Goal: Task Accomplishment & Management: Complete application form

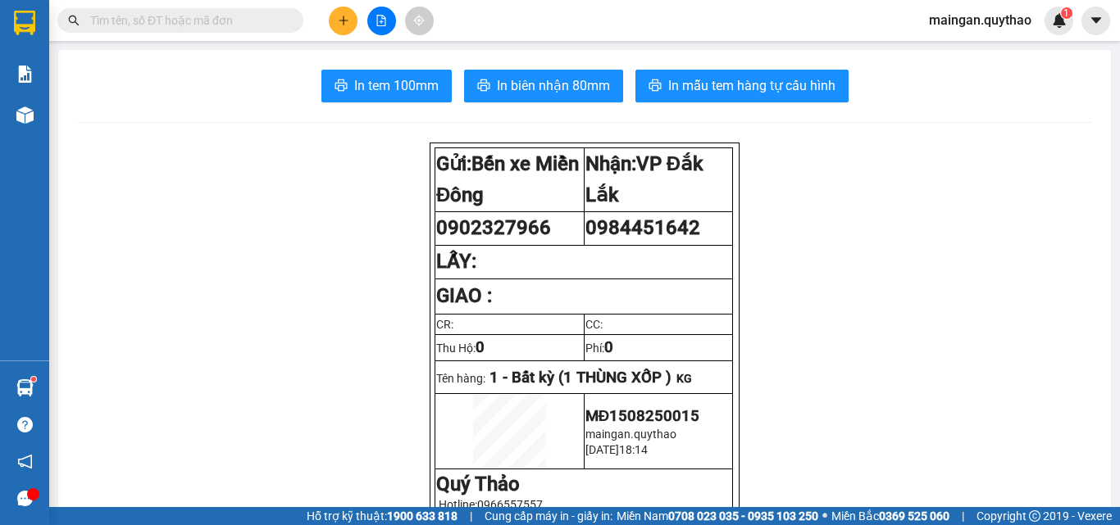
click at [333, 20] on button at bounding box center [343, 21] width 29 height 29
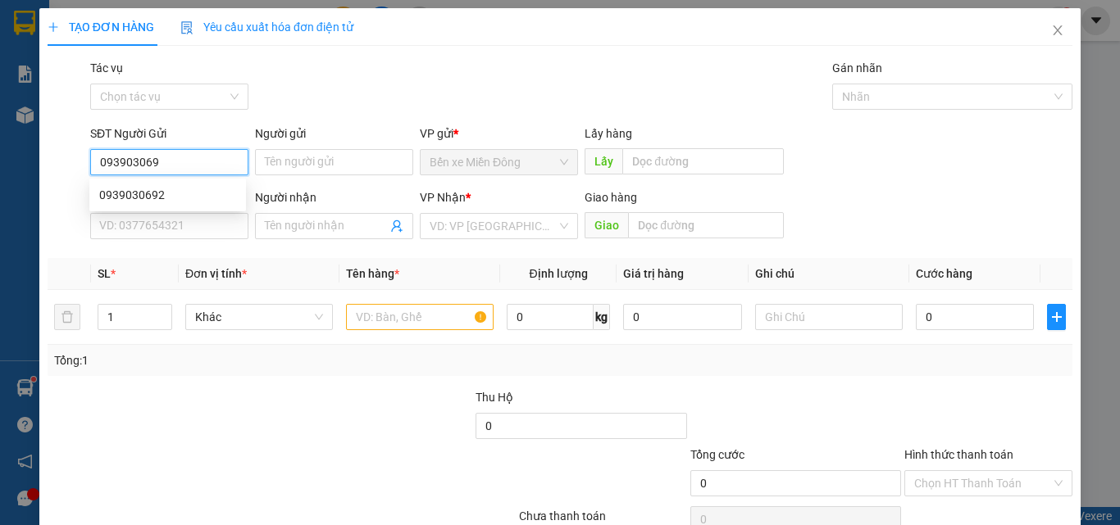
type input "0939030692"
click at [129, 187] on div "0939030692" at bounding box center [167, 195] width 137 height 18
type input "0855655556"
type input "PHÚC"
type input "0939030692"
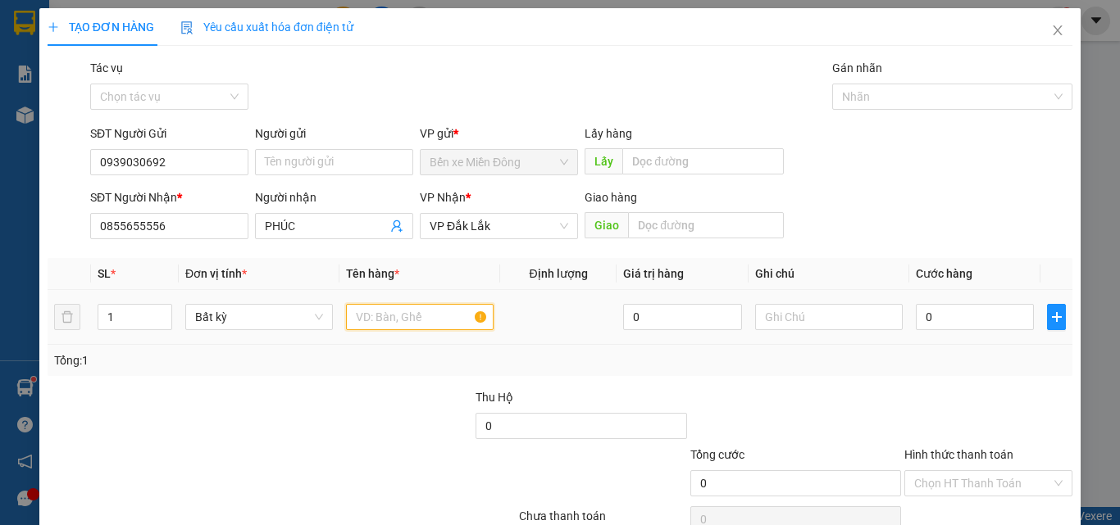
click at [395, 324] on input "text" at bounding box center [420, 317] width 148 height 26
type input "1 HỘP"
drag, startPoint x: 832, startPoint y: 424, endPoint x: 888, endPoint y: 346, distance: 96.2
click at [832, 413] on div at bounding box center [795, 416] width 214 height 57
drag, startPoint x: 934, startPoint y: 300, endPoint x: 939, endPoint y: 311, distance: 11.7
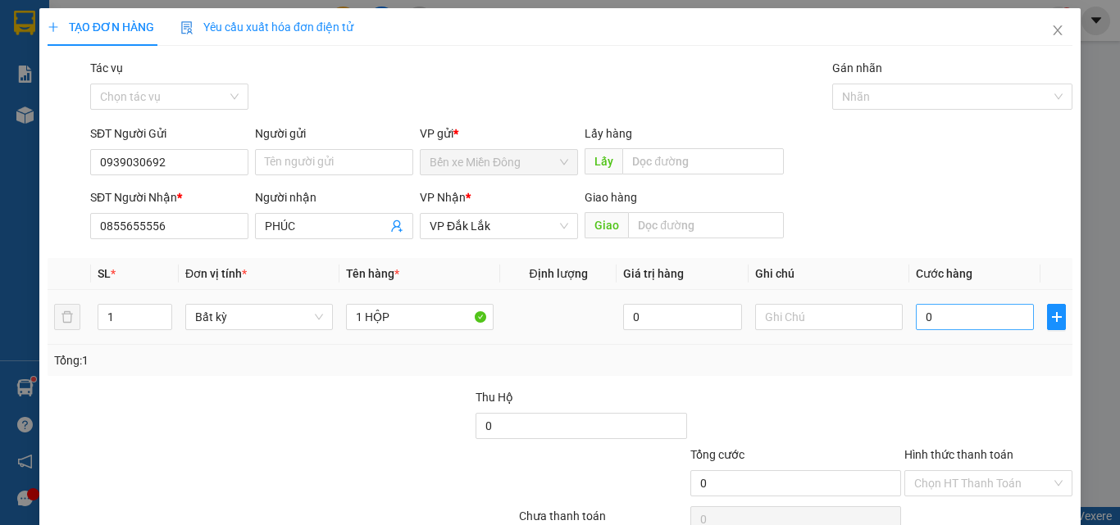
click at [935, 300] on td "0" at bounding box center [974, 317] width 131 height 55
click at [939, 311] on input "0" at bounding box center [974, 317] width 118 height 26
type input "03"
type input "3"
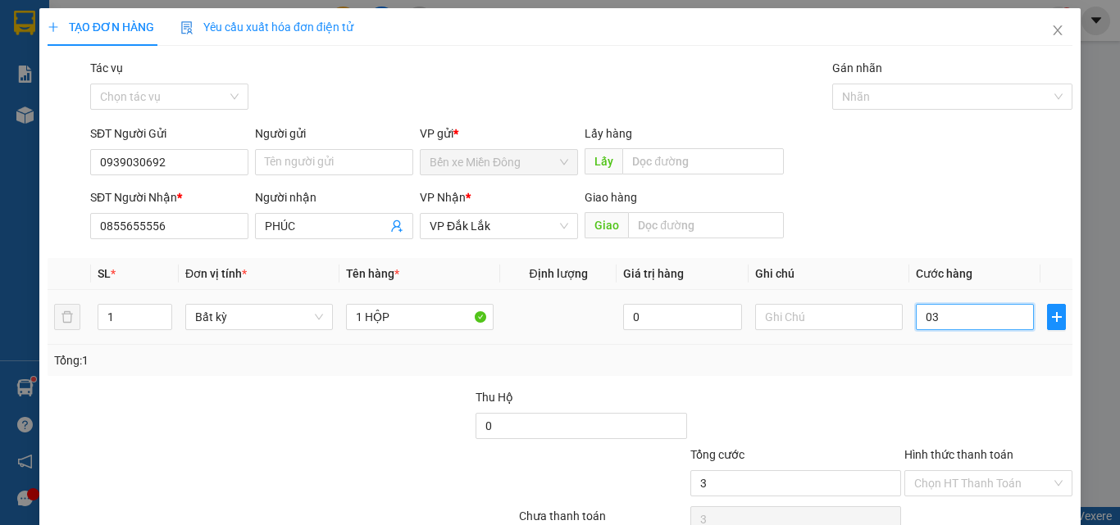
type input "030"
type input "30"
type input "30.000"
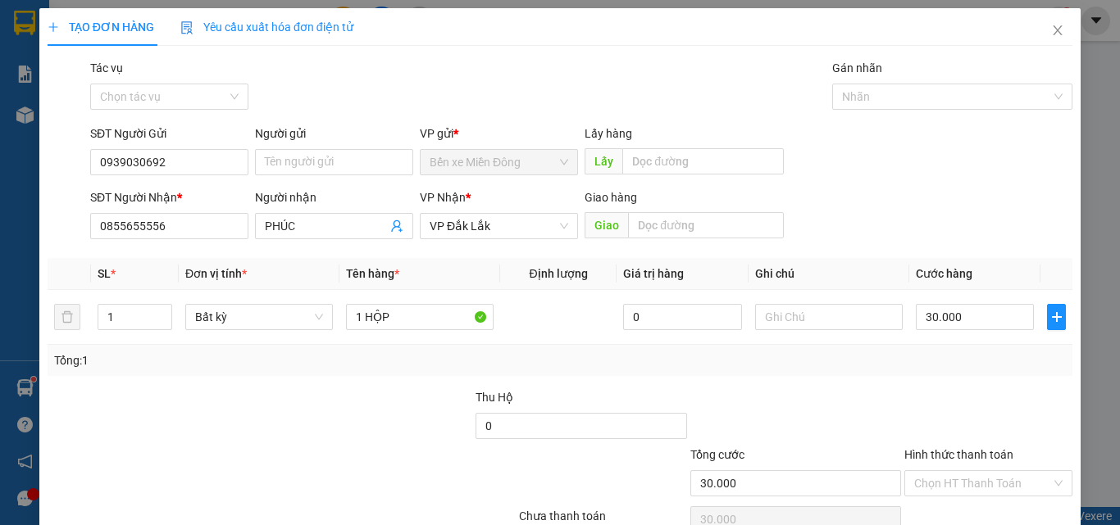
drag, startPoint x: 1005, startPoint y: 385, endPoint x: 1014, endPoint y: 484, distance: 99.6
click at [1005, 386] on div "Transit Pickup Surcharge Ids Transit Deliver Surcharge Ids Transit Deliver Surc…" at bounding box center [560, 317] width 1024 height 516
click at [1002, 491] on input "Hình thức thanh toán" at bounding box center [982, 483] width 137 height 25
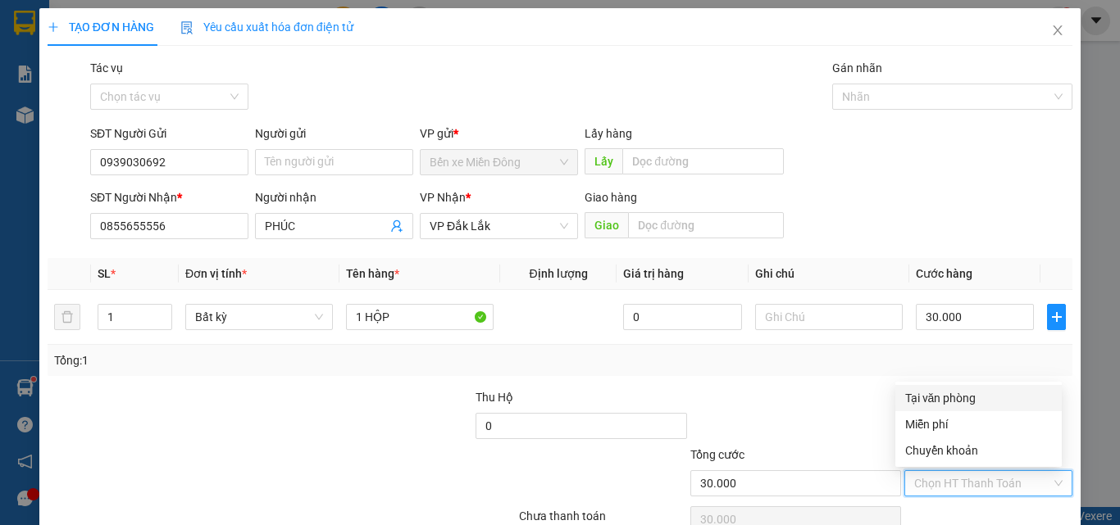
drag, startPoint x: 982, startPoint y: 395, endPoint x: 982, endPoint y: 408, distance: 13.1
click at [982, 394] on div "Tại văn phòng" at bounding box center [978, 398] width 147 height 18
type input "0"
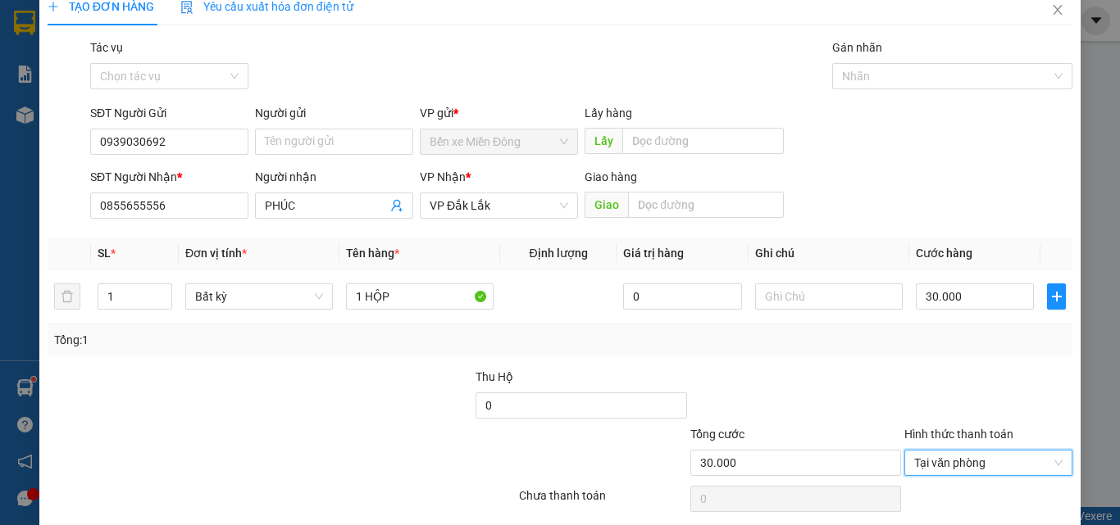
scroll to position [81, 0]
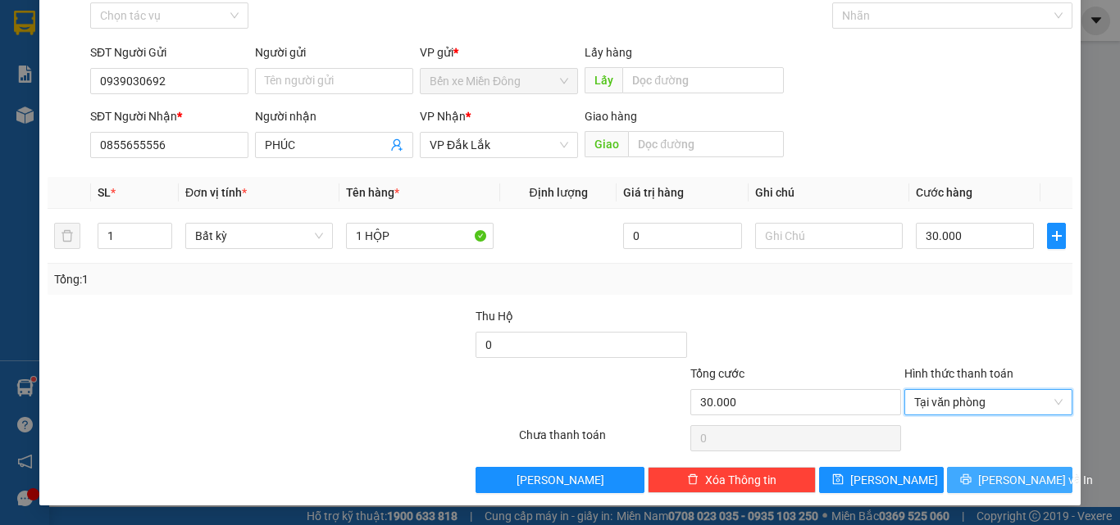
click at [1000, 475] on span "[PERSON_NAME] và In" at bounding box center [1035, 480] width 115 height 18
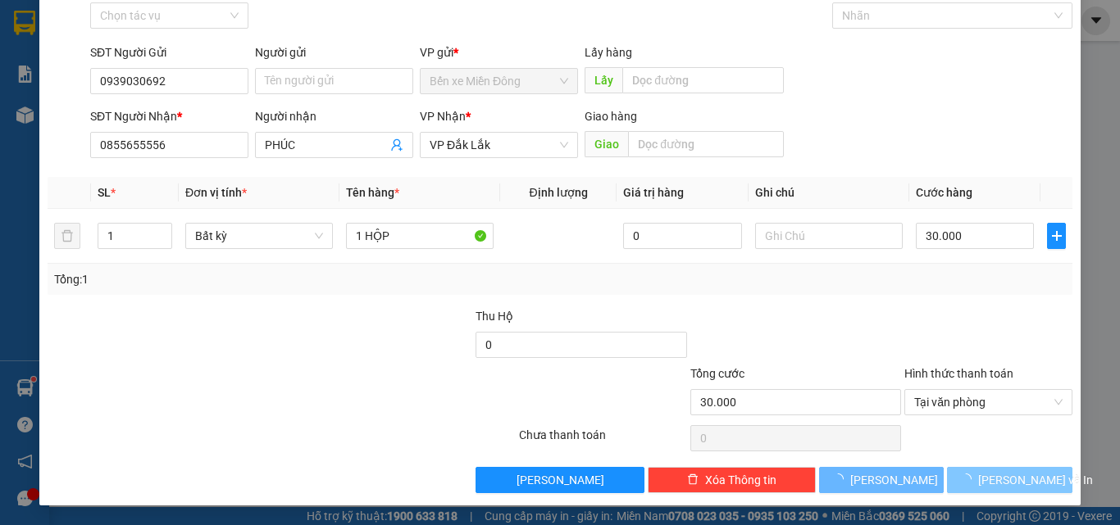
drag, startPoint x: 1006, startPoint y: 475, endPoint x: 946, endPoint y: 387, distance: 106.6
click at [1006, 467] on button "[PERSON_NAME] và In" at bounding box center [1009, 480] width 125 height 26
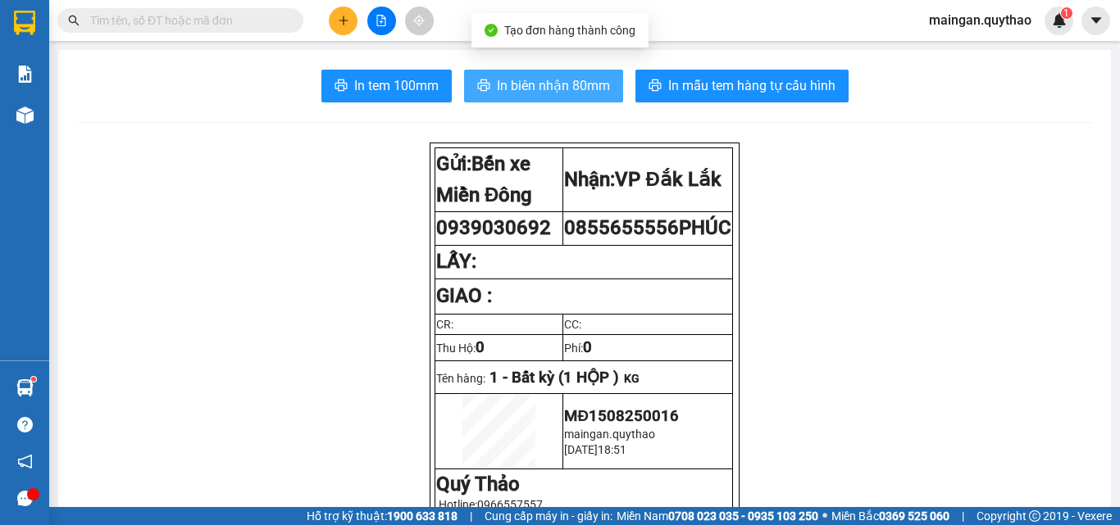
click at [500, 84] on span "In biên nhận 80mm" at bounding box center [553, 85] width 113 height 20
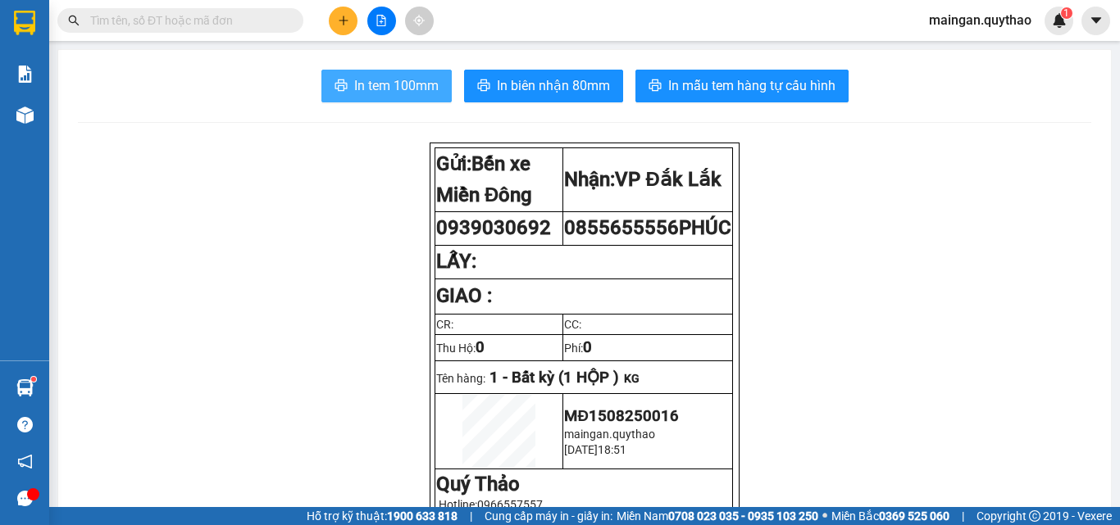
click at [376, 95] on span "In tem 100mm" at bounding box center [396, 85] width 84 height 20
click at [363, 9] on div at bounding box center [381, 21] width 123 height 29
click at [349, 22] on button at bounding box center [343, 21] width 29 height 29
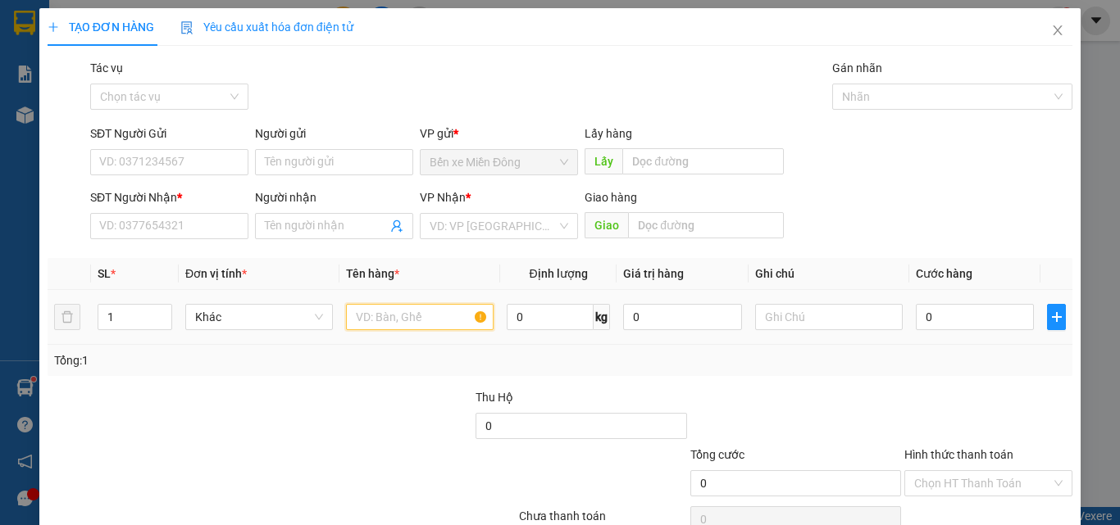
drag, startPoint x: 384, startPoint y: 311, endPoint x: 353, endPoint y: 275, distance: 47.1
click at [389, 314] on input "text" at bounding box center [420, 317] width 148 height 26
click at [338, 229] on input "Người nhận" at bounding box center [326, 226] width 122 height 18
type input "G"
type input "I"
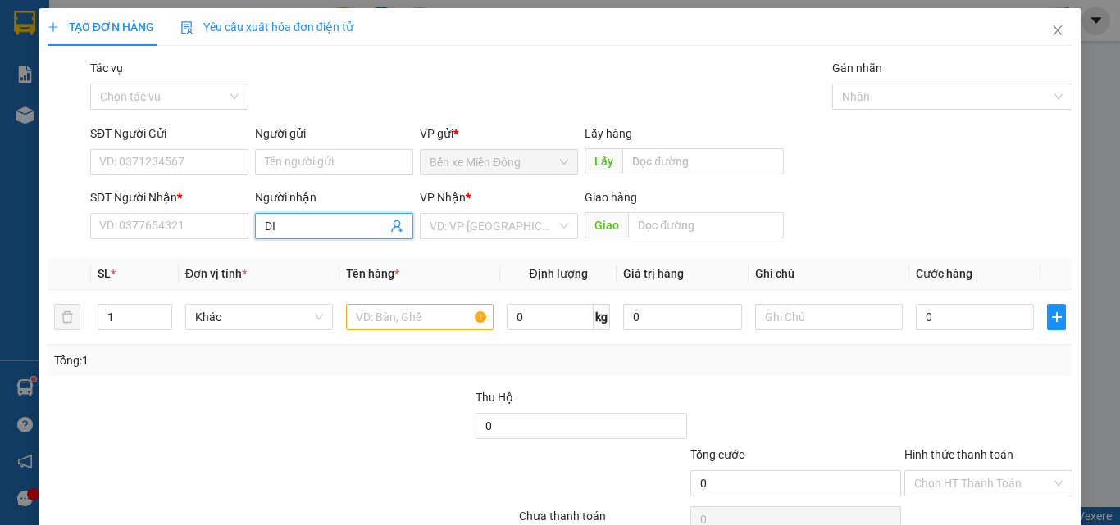
type input "D"
type input "GIỎI"
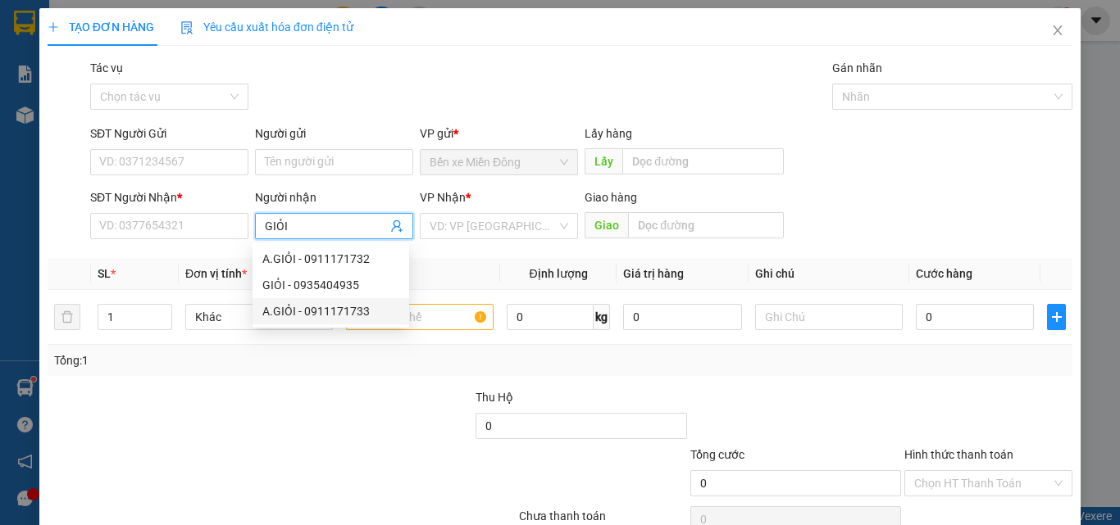
click at [343, 317] on div "A.GIỎI - 0911171733" at bounding box center [330, 311] width 137 height 18
type input "0911171733"
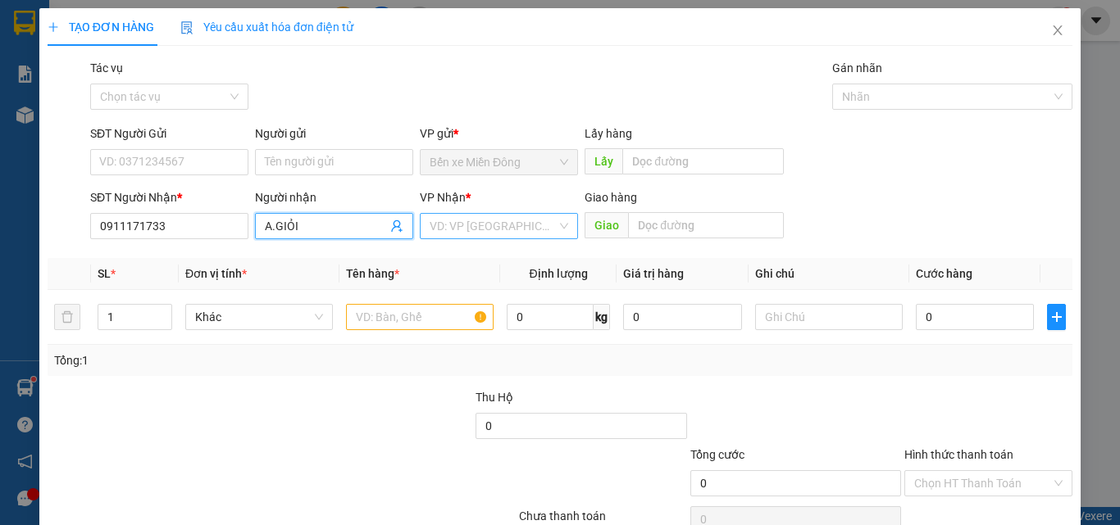
type input "A.GIỎI"
click at [504, 227] on input "search" at bounding box center [492, 226] width 127 height 25
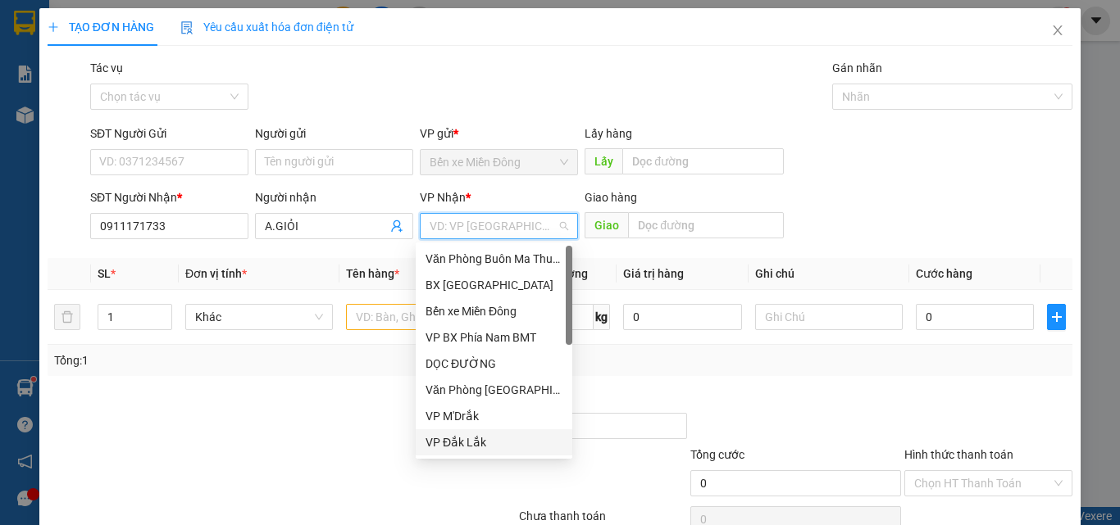
drag, startPoint x: 482, startPoint y: 447, endPoint x: 433, endPoint y: 358, distance: 101.3
click at [479, 438] on div "VP Đắk Lắk" at bounding box center [493, 443] width 137 height 18
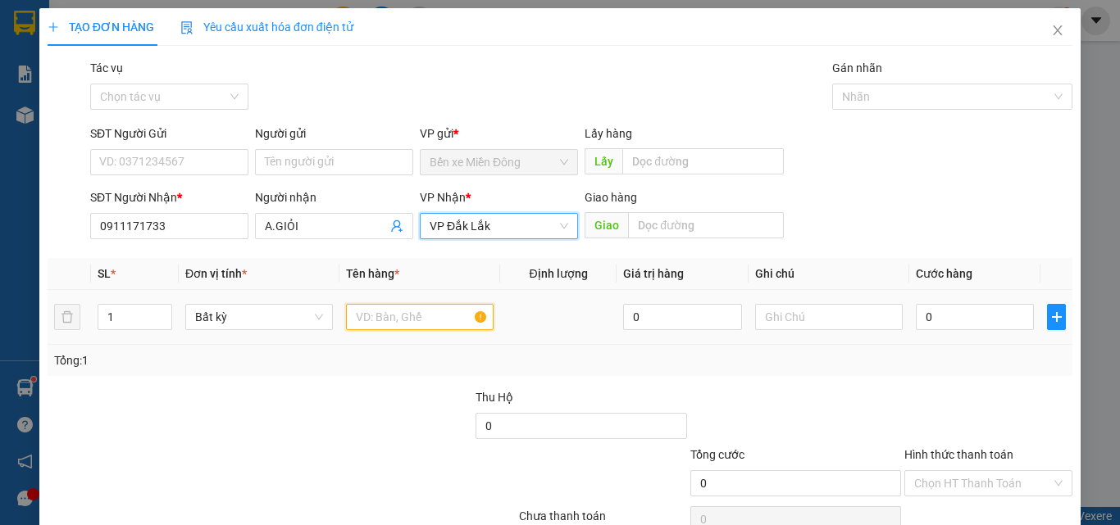
click at [431, 328] on input "text" at bounding box center [420, 317] width 148 height 26
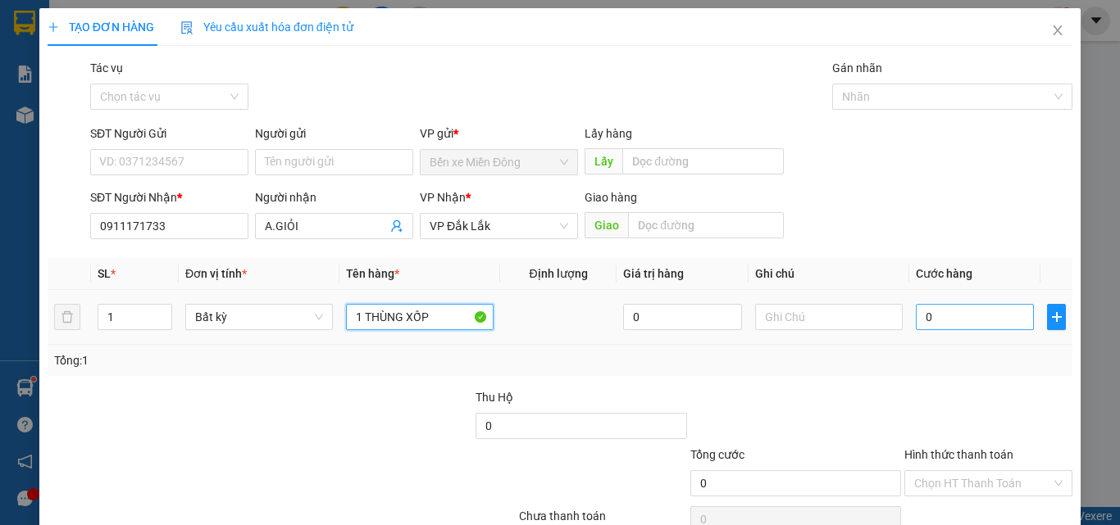
type input "1 THÙNG XỐP"
click at [967, 316] on input "0" at bounding box center [974, 317] width 118 height 26
type input "01"
type input "1"
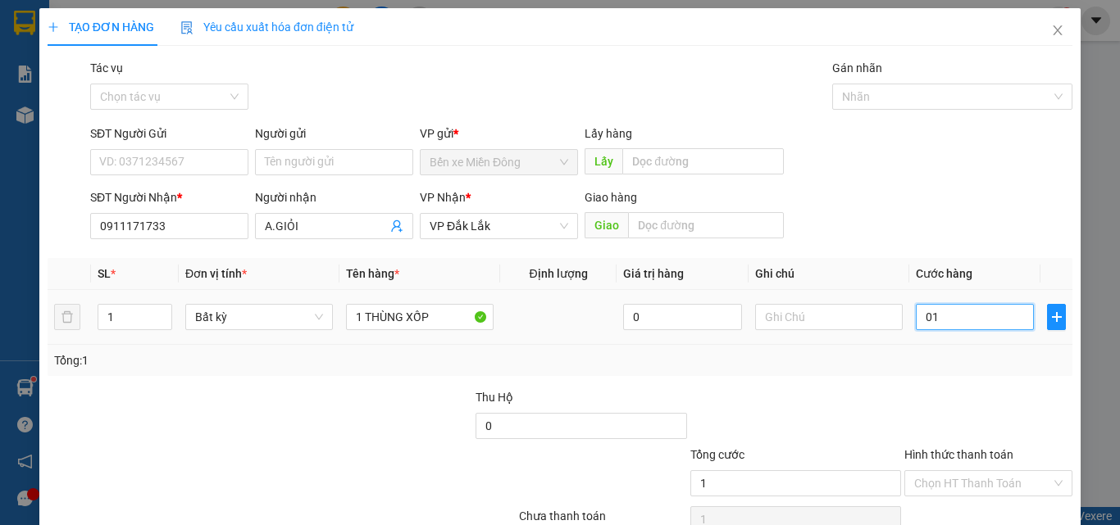
type input "015"
type input "15"
type input "0.150"
type input "150"
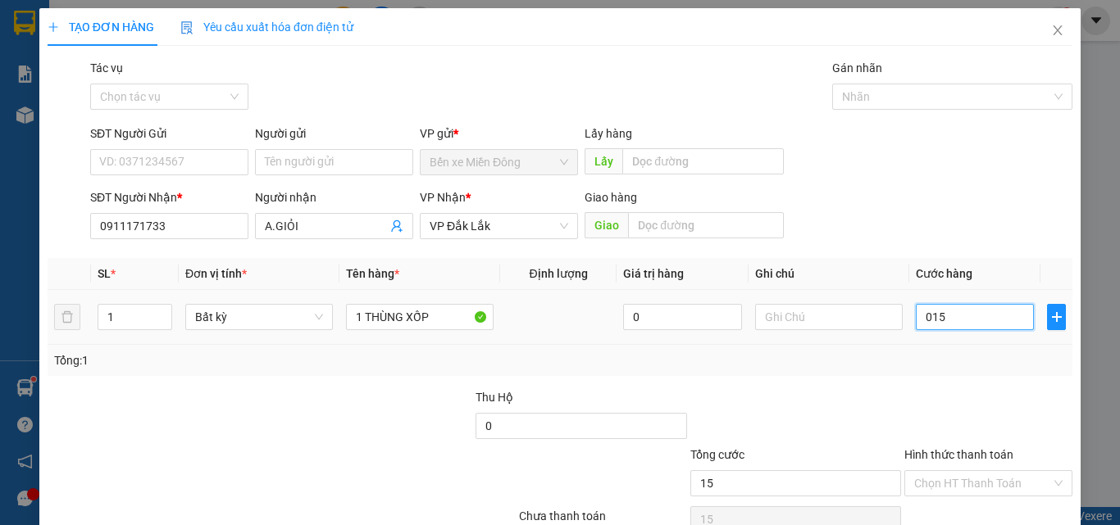
type input "150"
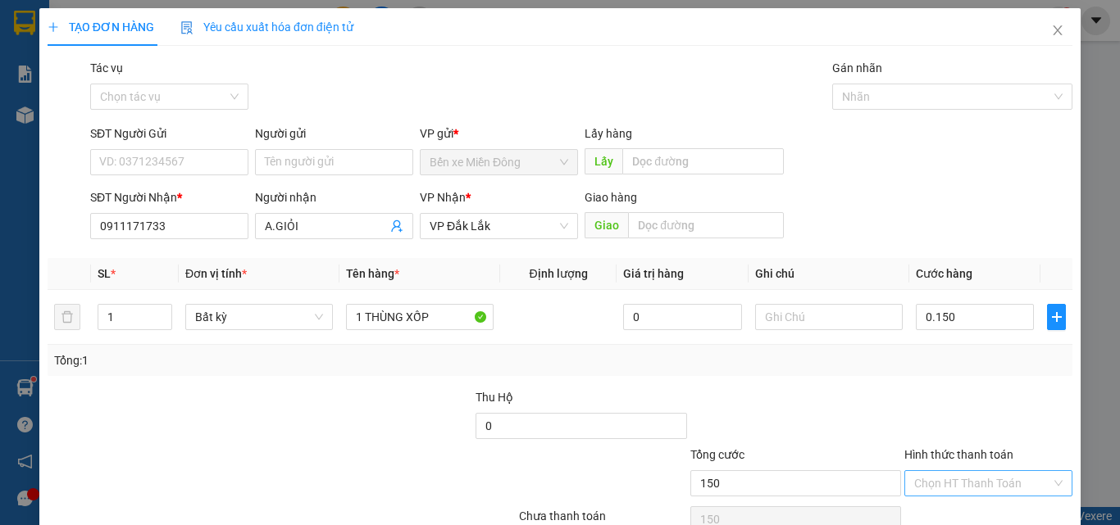
drag, startPoint x: 938, startPoint y: 481, endPoint x: 948, endPoint y: 453, distance: 29.8
click at [938, 478] on input "Hình thức thanh toán" at bounding box center [982, 483] width 137 height 25
type input "150.000"
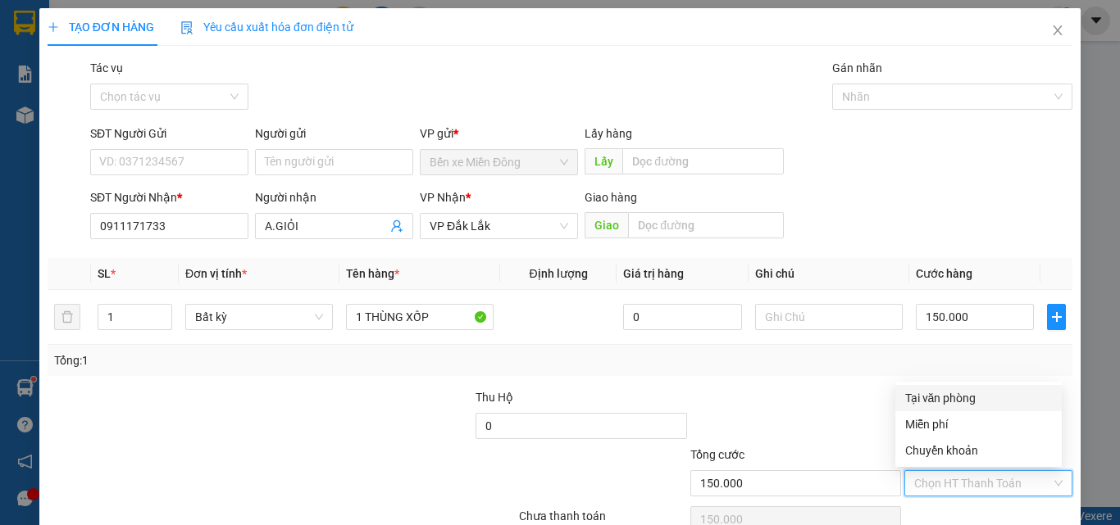
click at [961, 396] on div "Tại văn phòng" at bounding box center [978, 398] width 147 height 18
type input "0"
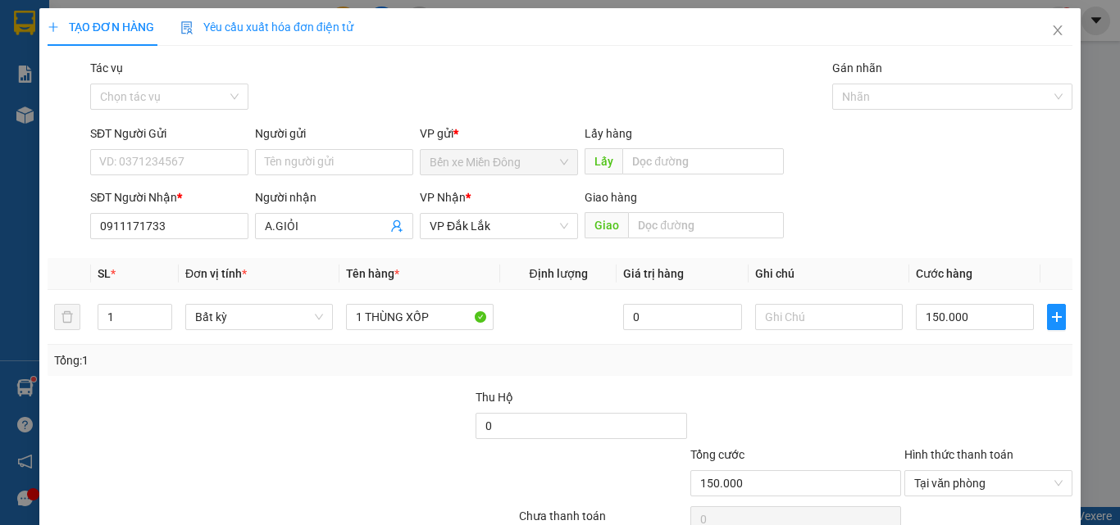
drag, startPoint x: 966, startPoint y: 428, endPoint x: 966, endPoint y: 514, distance: 86.1
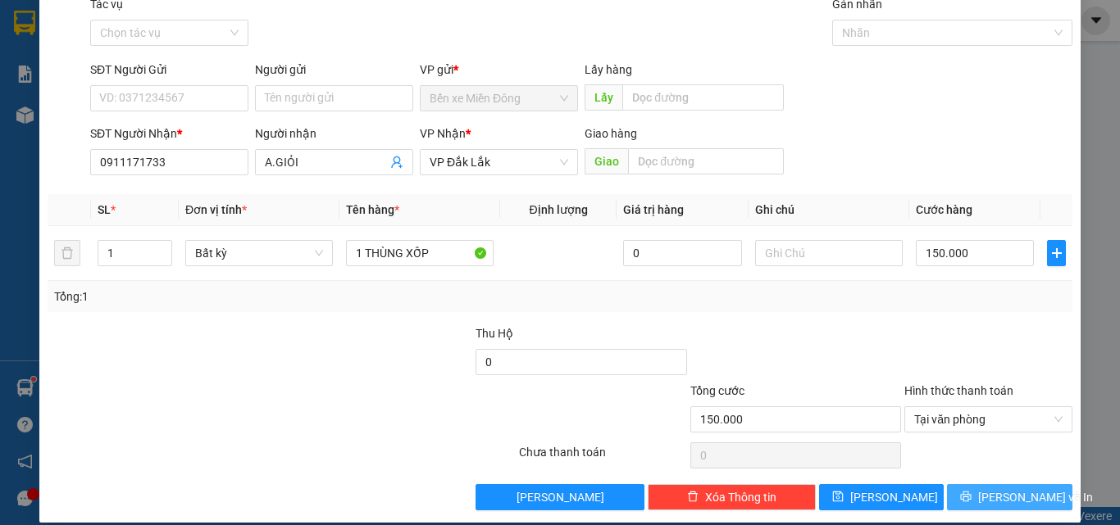
scroll to position [81, 0]
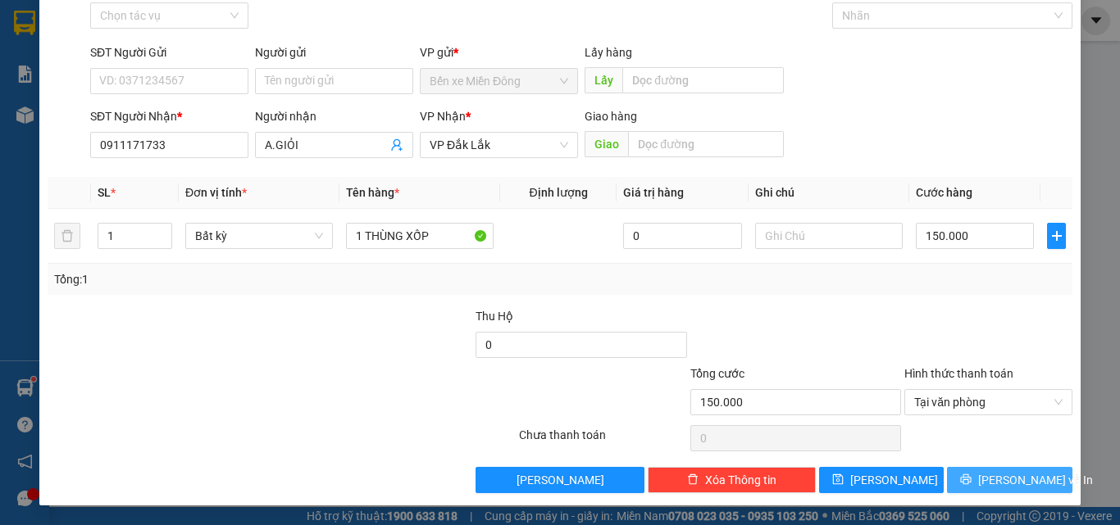
drag, startPoint x: 966, startPoint y: 514, endPoint x: 983, endPoint y: 471, distance: 46.0
click at [983, 471] on button "[PERSON_NAME] và In" at bounding box center [1009, 480] width 125 height 26
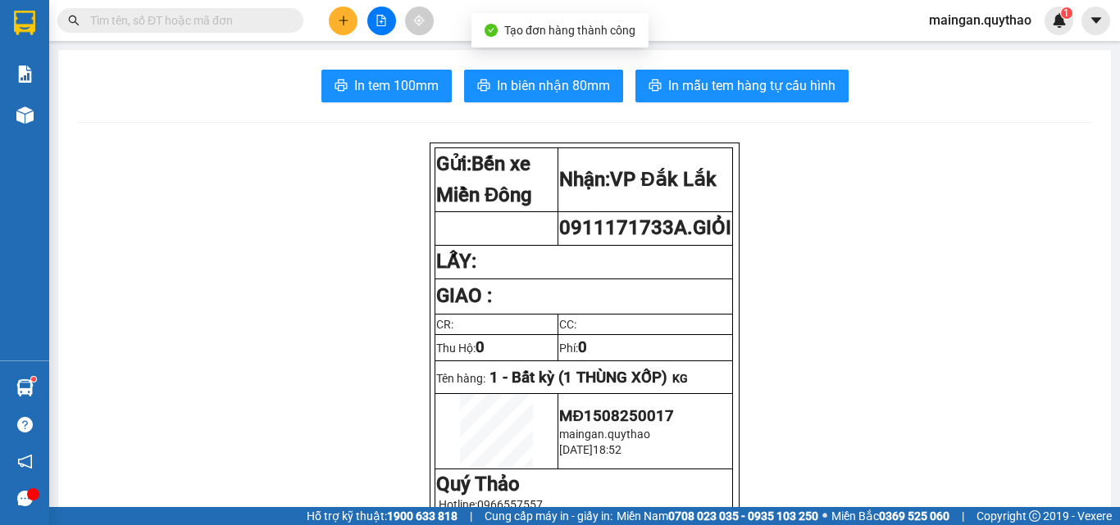
click at [566, 94] on span "In biên nhận 80mm" at bounding box center [553, 85] width 113 height 20
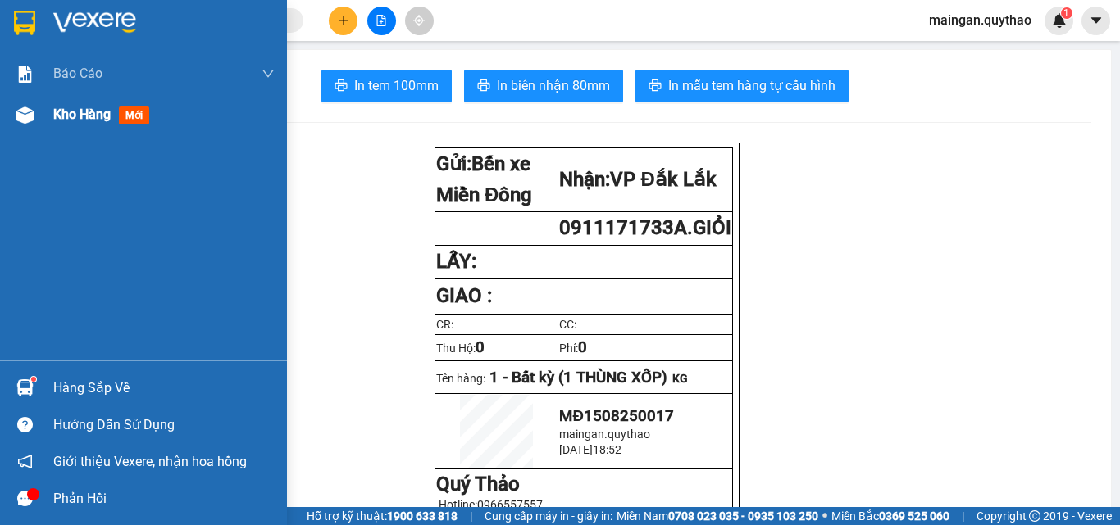
click at [48, 131] on div "Kho hàng mới" at bounding box center [143, 114] width 287 height 41
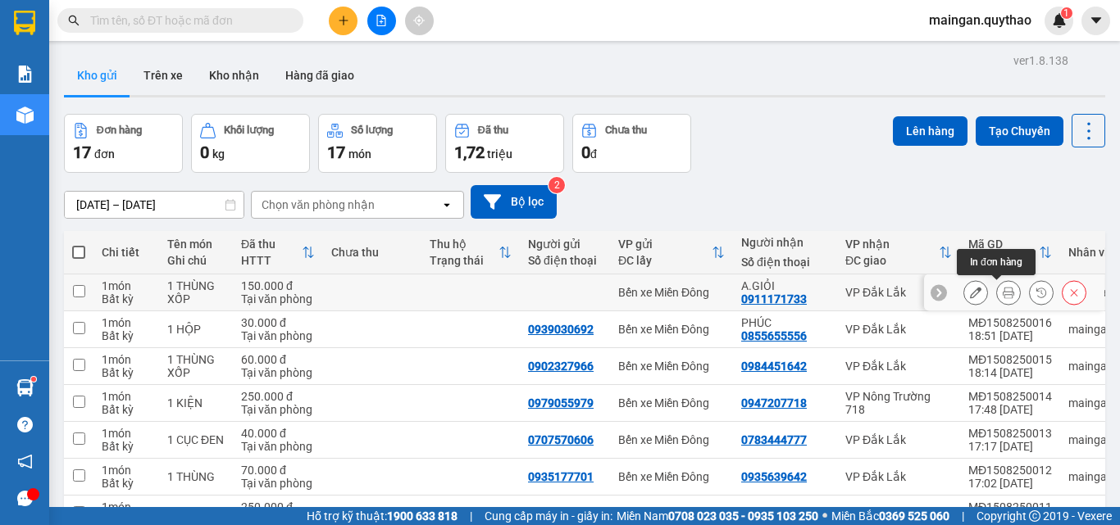
click at [1002, 294] on icon at bounding box center [1007, 292] width 11 height 11
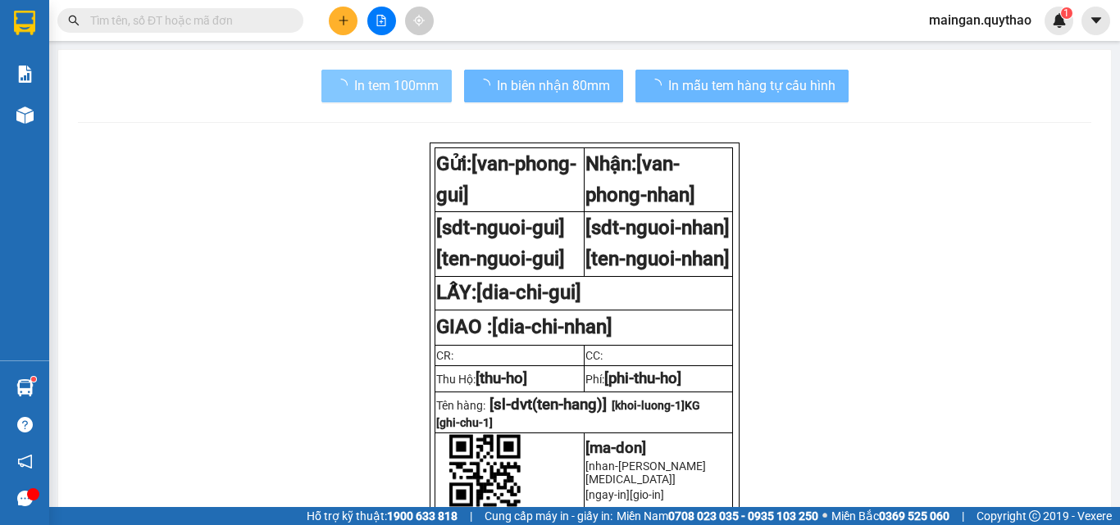
click at [341, 85] on icon "loading" at bounding box center [341, 86] width 16 height 16
click at [342, 85] on button "In tem 100mm" at bounding box center [386, 86] width 130 height 33
click at [344, 85] on button "In tem 100mm" at bounding box center [386, 86] width 130 height 33
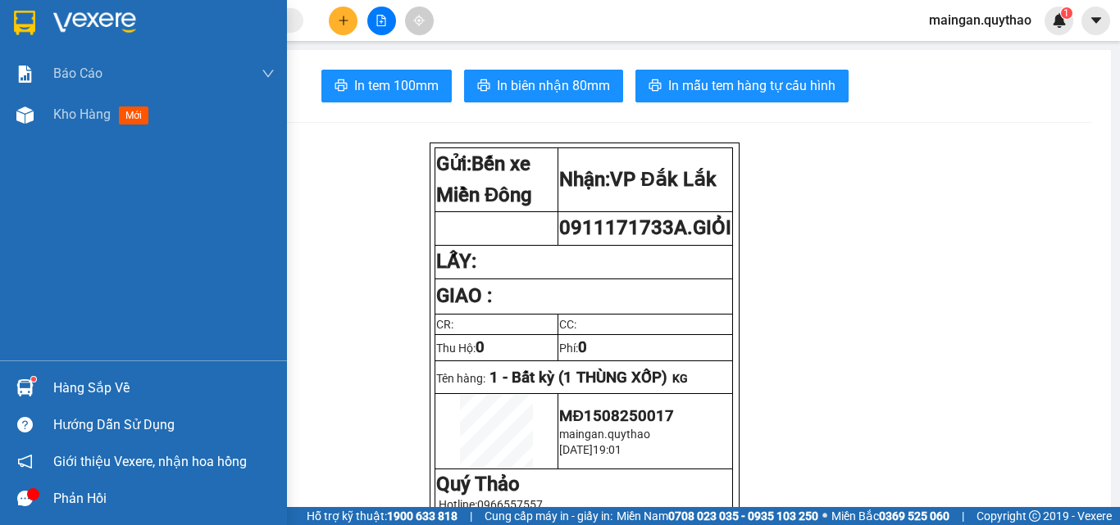
click at [31, 114] on img at bounding box center [24, 115] width 17 height 17
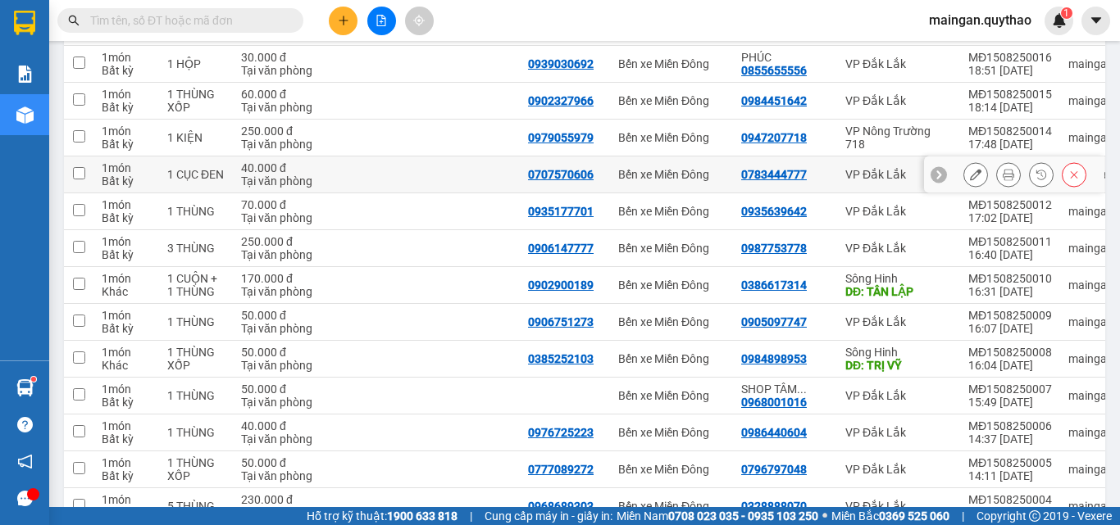
scroll to position [140, 0]
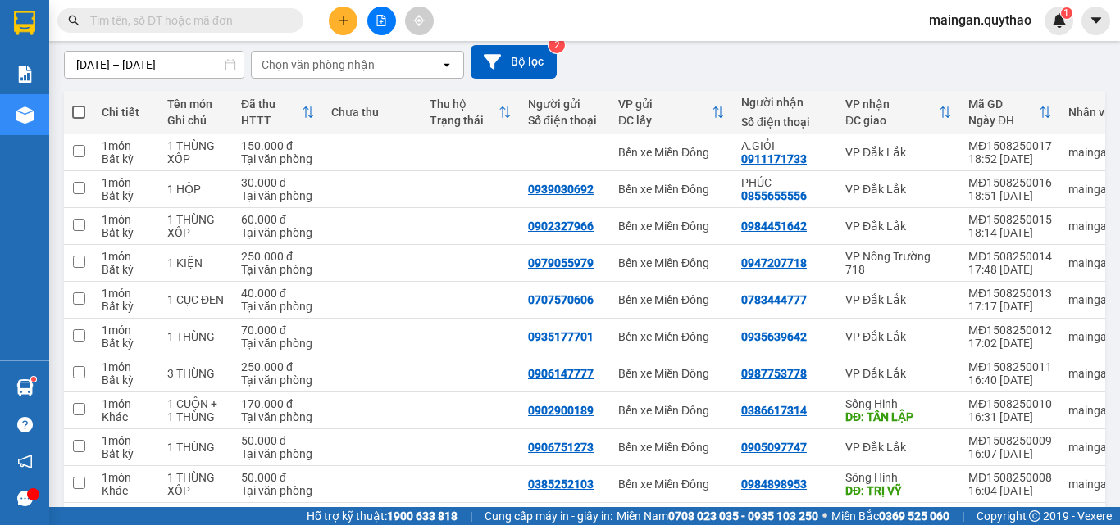
click at [78, 108] on span at bounding box center [78, 112] width 13 height 13
click at [79, 104] on input "checkbox" at bounding box center [79, 104] width 0 height 0
checkbox input "true"
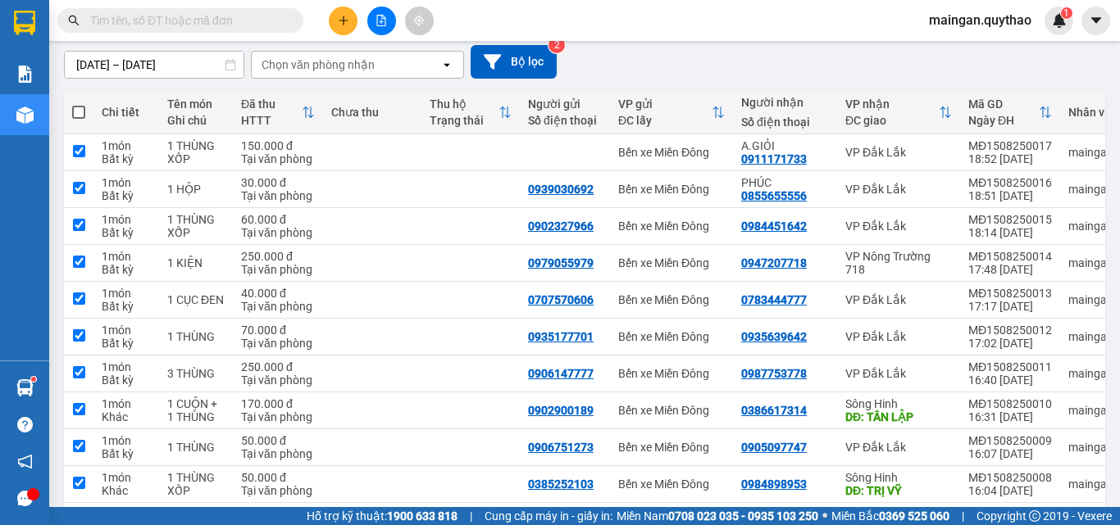
checkbox input "true"
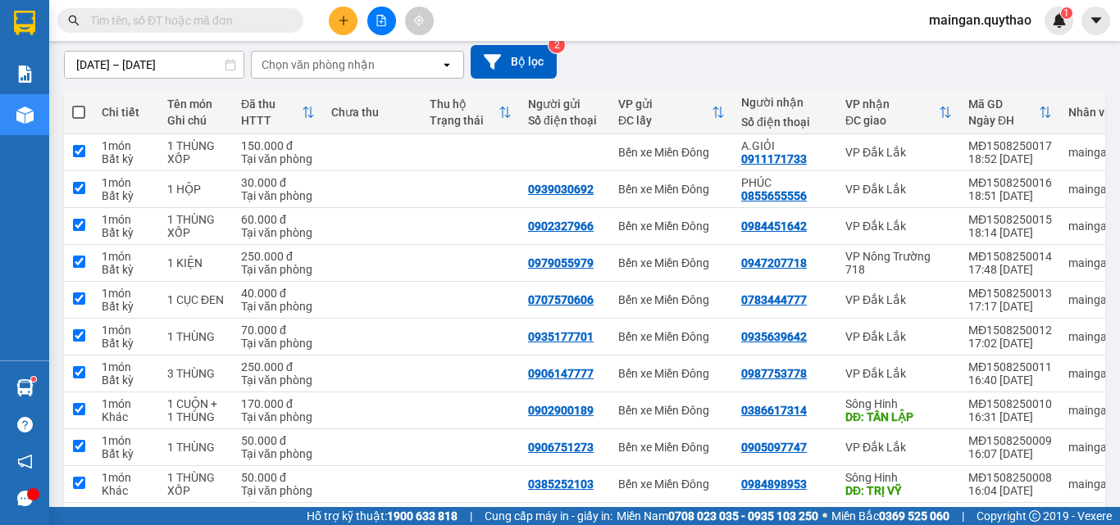
checkbox input "true"
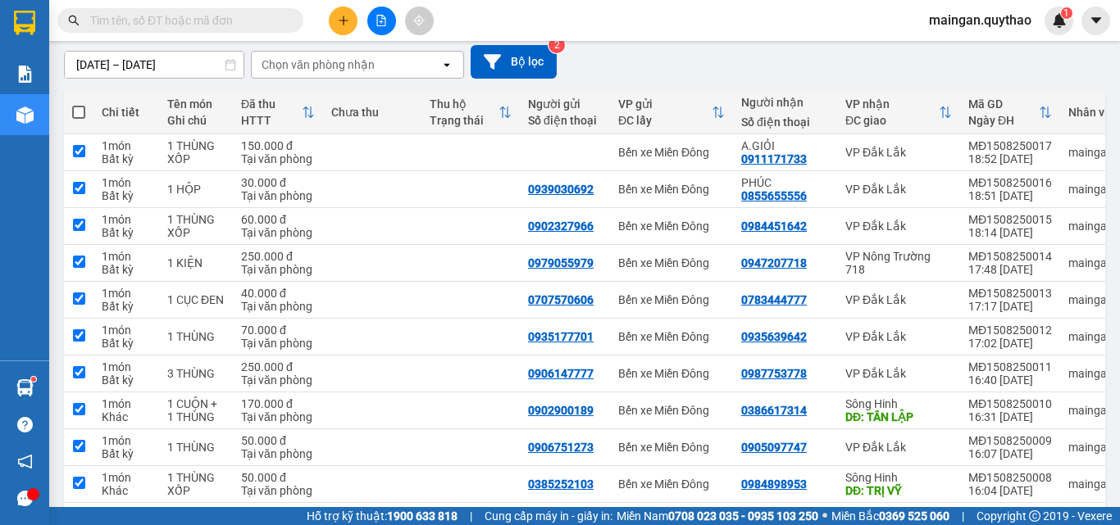
checkbox input "true"
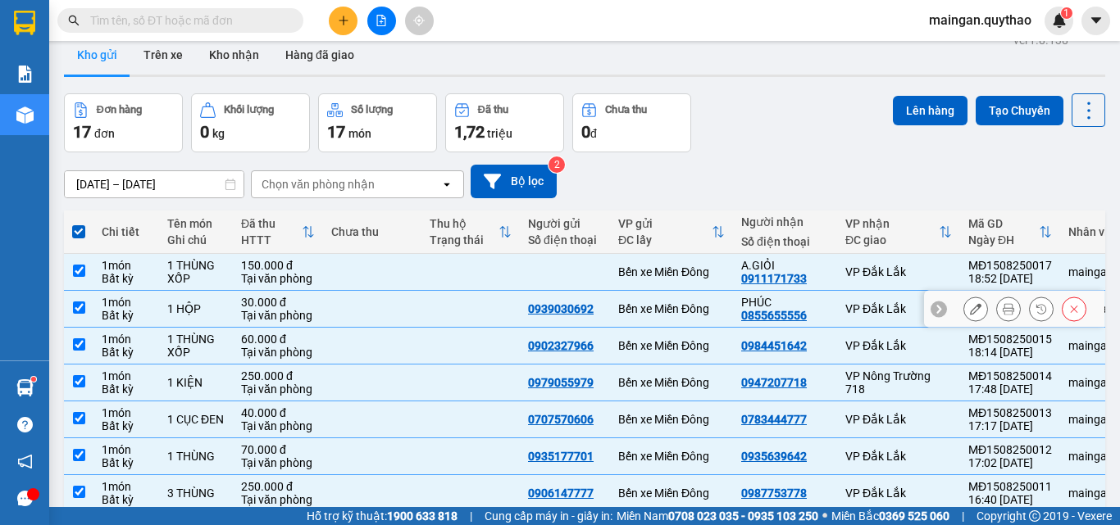
scroll to position [0, 0]
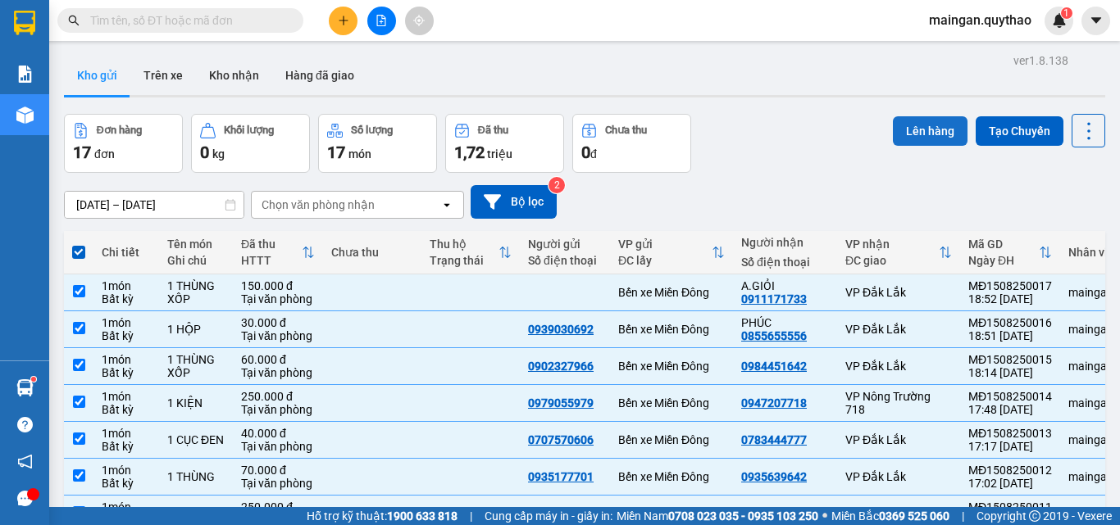
click at [924, 129] on button "Lên hàng" at bounding box center [930, 131] width 75 height 30
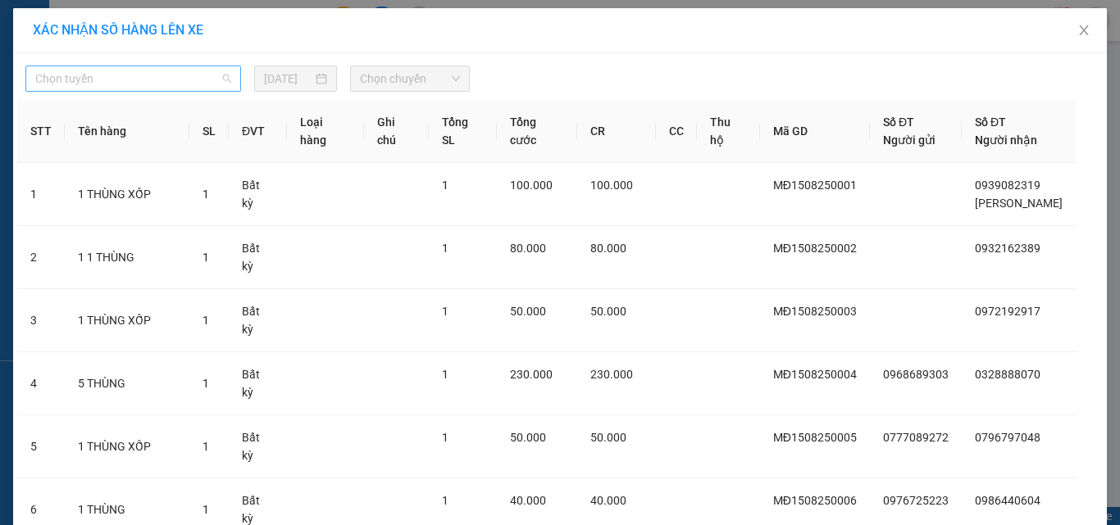
click at [167, 80] on span "Chọn tuyến" at bounding box center [133, 78] width 196 height 25
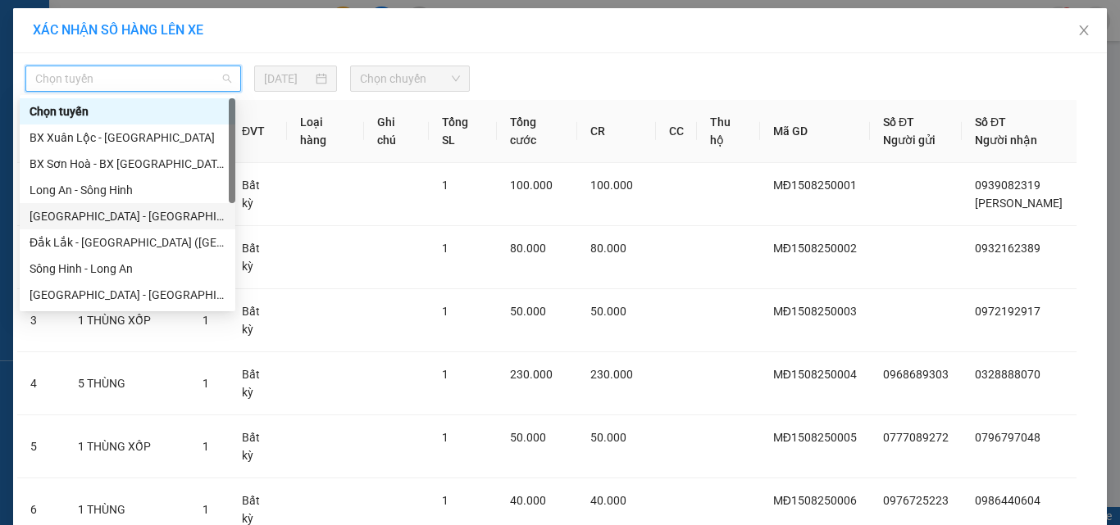
click at [161, 219] on div "[GEOGRAPHIC_DATA] - [GEOGRAPHIC_DATA] ([GEOGRAPHIC_DATA] mới)" at bounding box center [128, 216] width 196 height 18
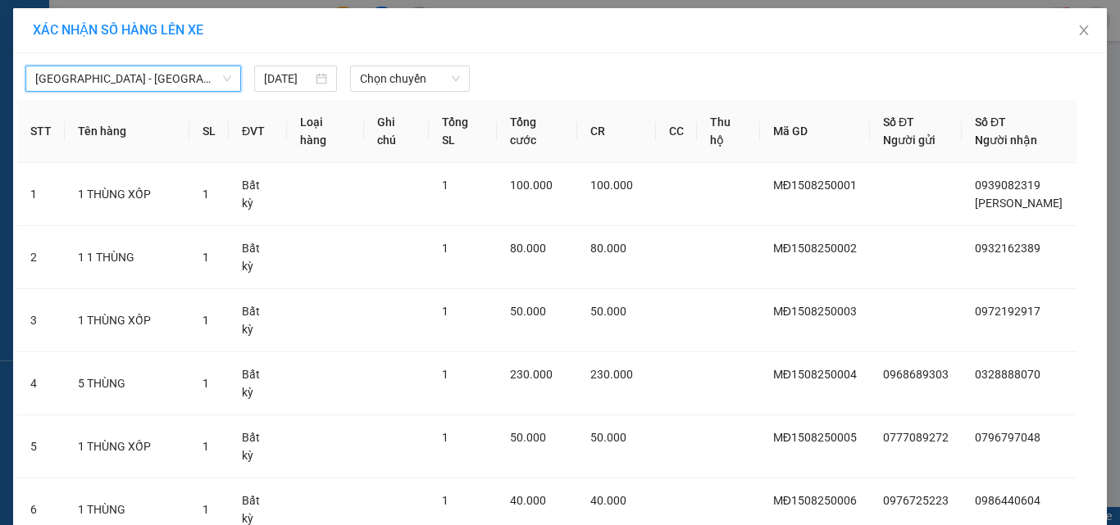
drag, startPoint x: 408, startPoint y: 64, endPoint x: 431, endPoint y: 152, distance: 91.4
click at [409, 64] on div "[GEOGRAPHIC_DATA] - [GEOGRAPHIC_DATA] ([GEOGRAPHIC_DATA] mới) [GEOGRAPHIC_DATA]…" at bounding box center [559, 74] width 1085 height 34
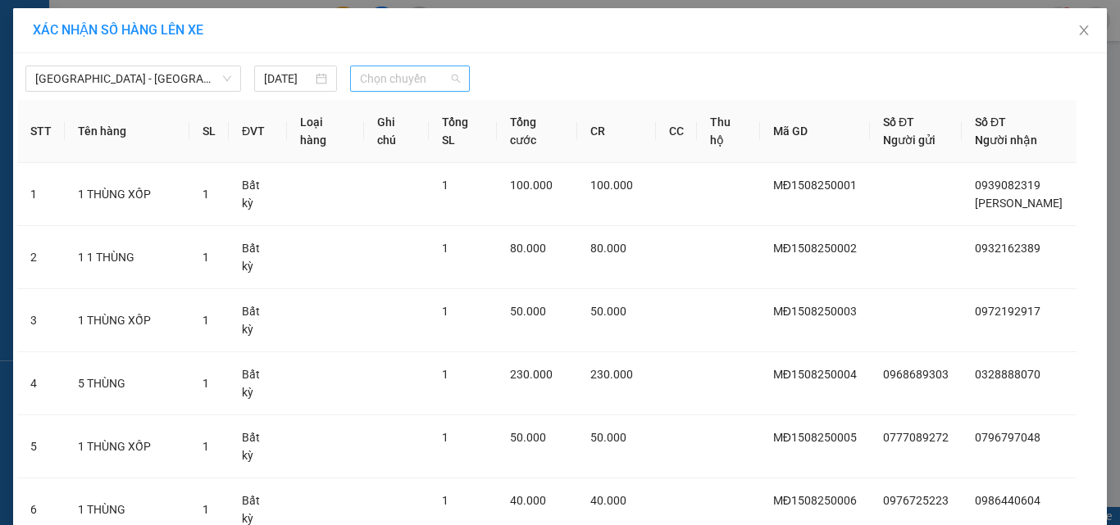
click at [411, 90] on span "Chọn chuyến" at bounding box center [410, 78] width 101 height 25
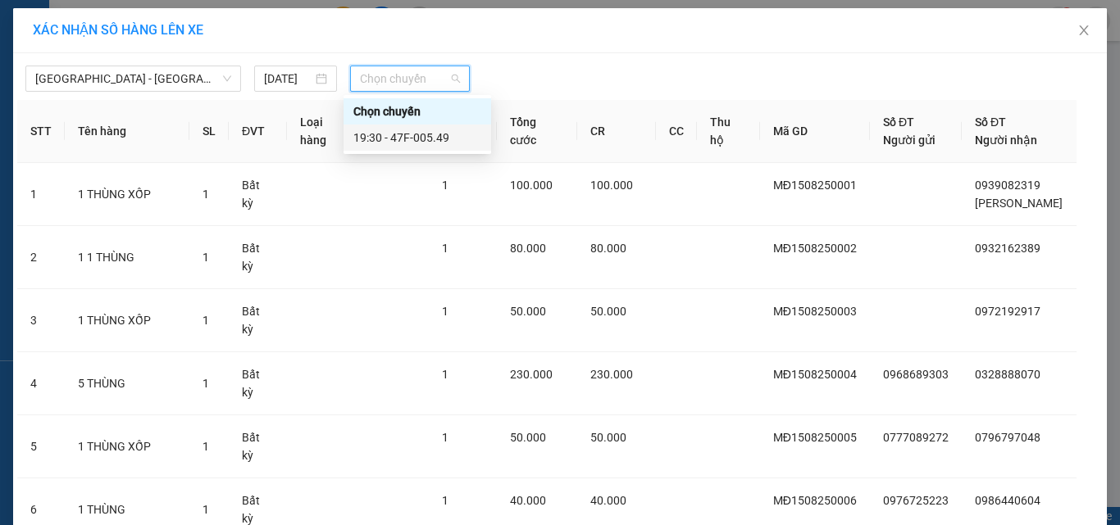
click at [447, 139] on div "19:30 - 47F-005.49" at bounding box center [417, 138] width 128 height 18
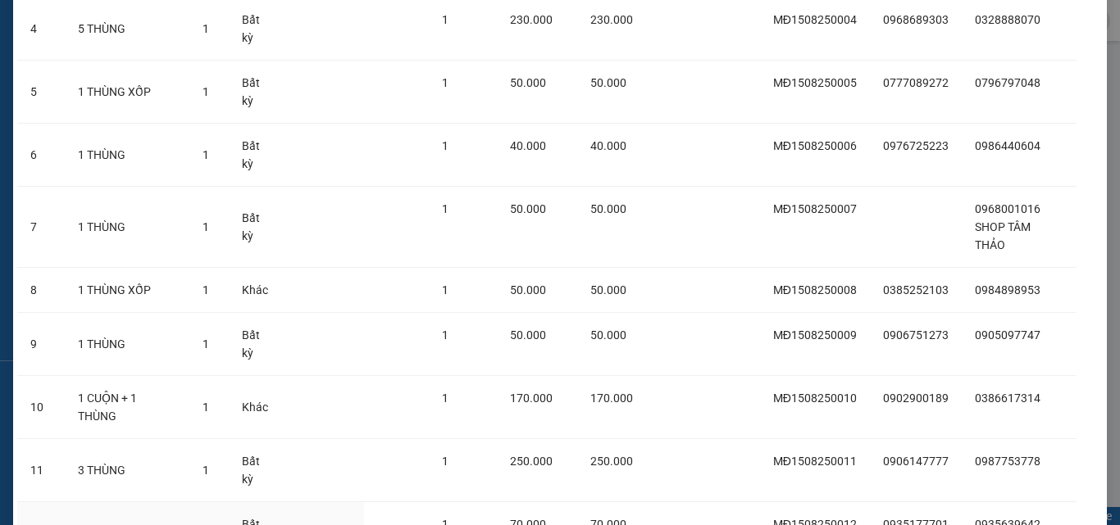
scroll to position [606, 0]
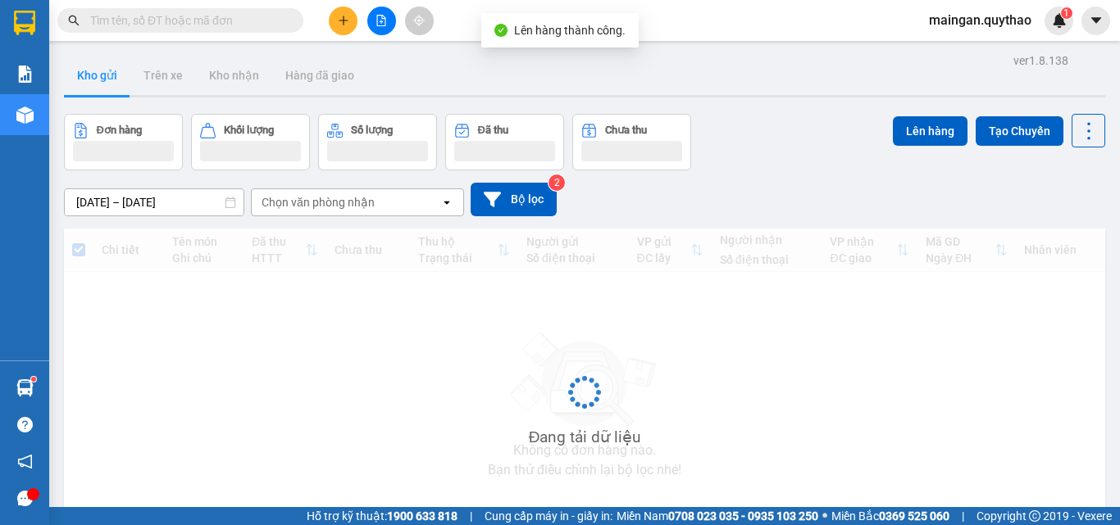
click at [379, 27] on button at bounding box center [381, 21] width 29 height 29
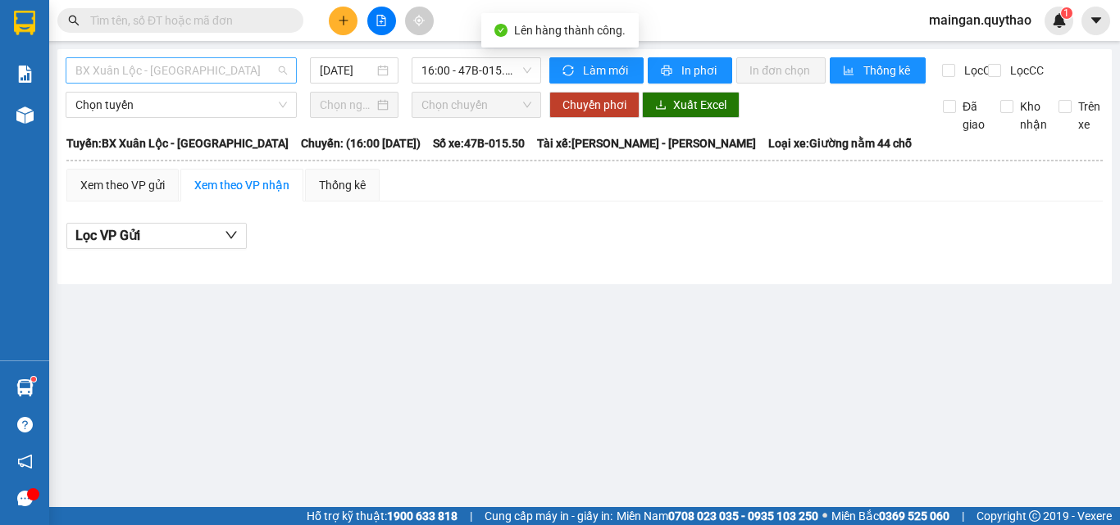
click at [176, 66] on span "BX Xuân Lộc - [GEOGRAPHIC_DATA]" at bounding box center [180, 70] width 211 height 25
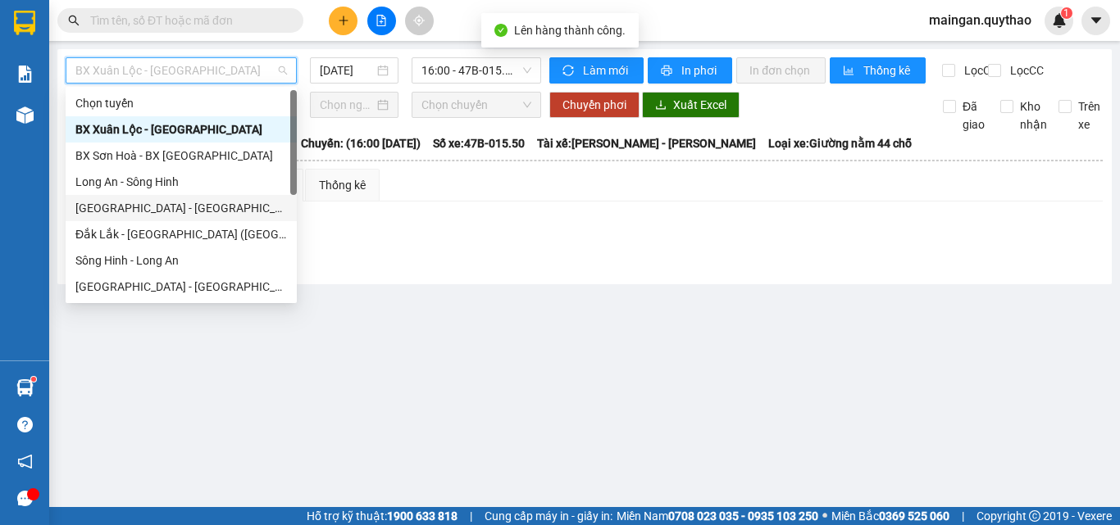
click at [169, 214] on div "[GEOGRAPHIC_DATA] - [GEOGRAPHIC_DATA] ([GEOGRAPHIC_DATA] mới)" at bounding box center [180, 208] width 211 height 18
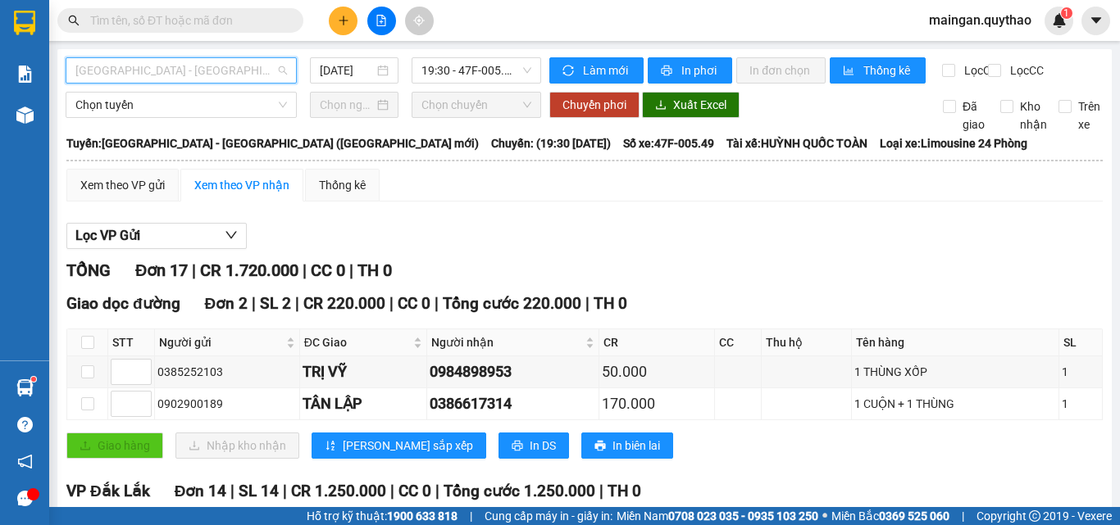
click at [236, 63] on span "[GEOGRAPHIC_DATA] - [GEOGRAPHIC_DATA] ([GEOGRAPHIC_DATA] mới)" at bounding box center [180, 70] width 211 height 25
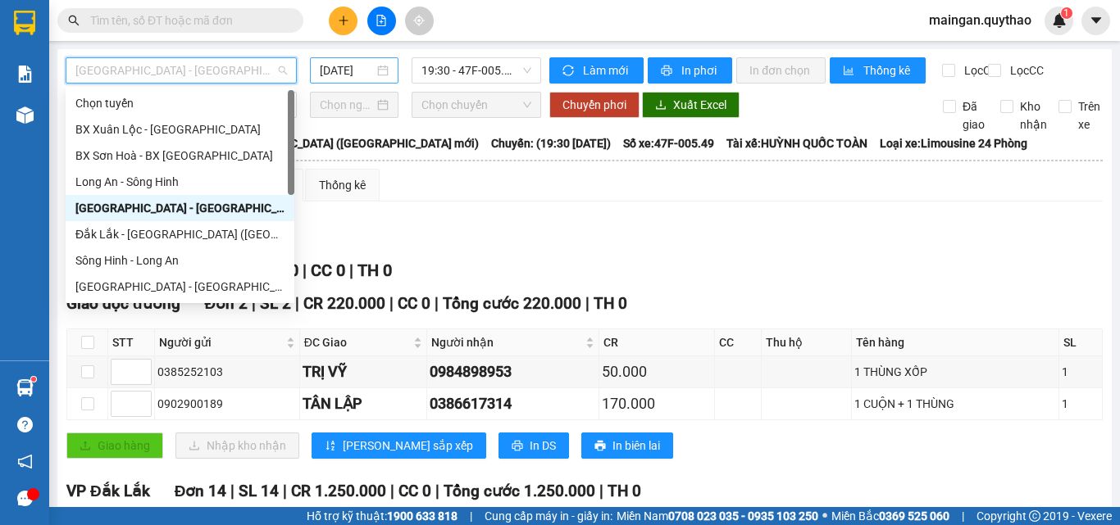
click at [366, 80] on div "[DATE]" at bounding box center [354, 70] width 89 height 26
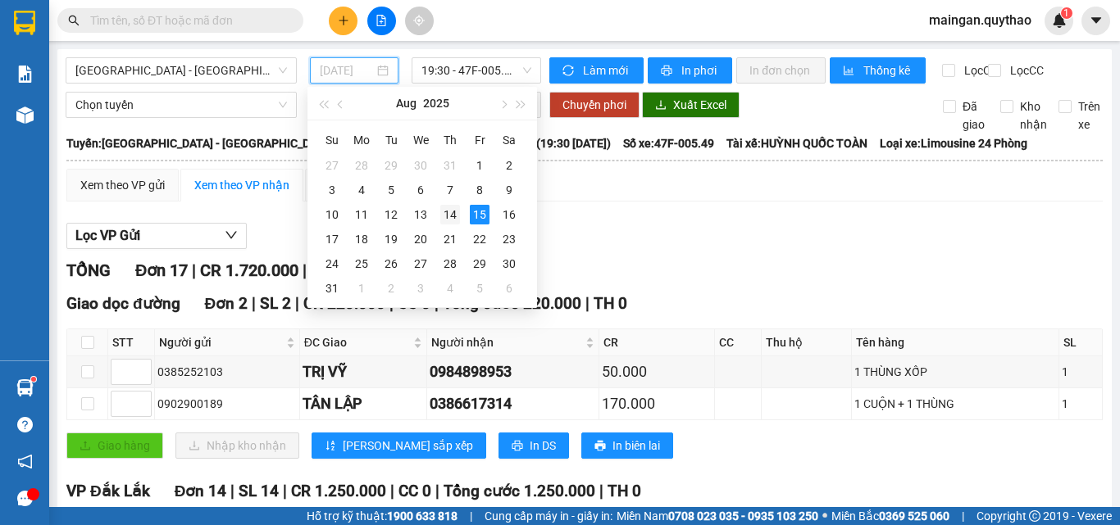
click at [459, 216] on td "14" at bounding box center [450, 214] width 30 height 25
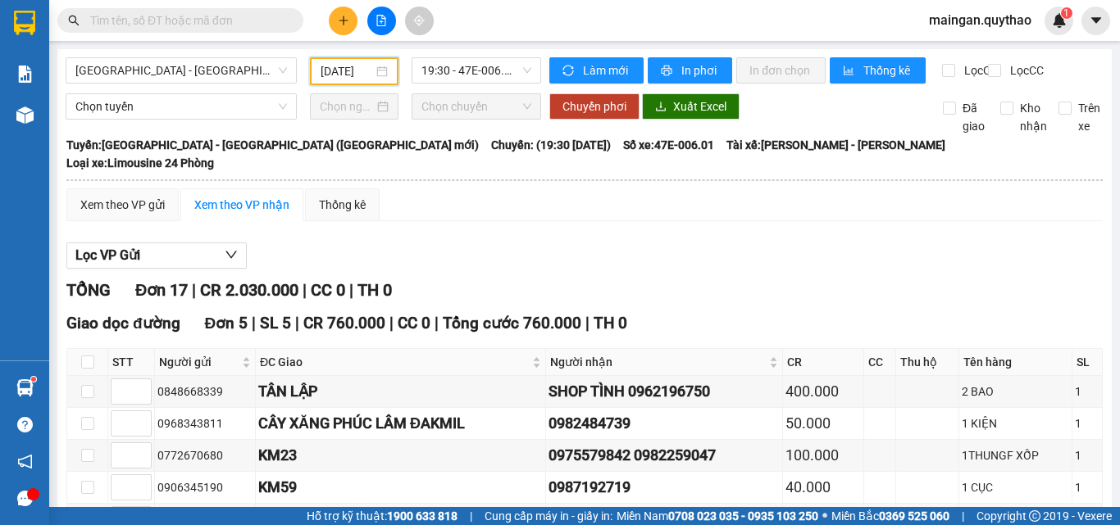
drag, startPoint x: 335, startPoint y: 74, endPoint x: 454, endPoint y: 217, distance: 186.3
click at [338, 75] on input "[DATE]" at bounding box center [346, 71] width 52 height 18
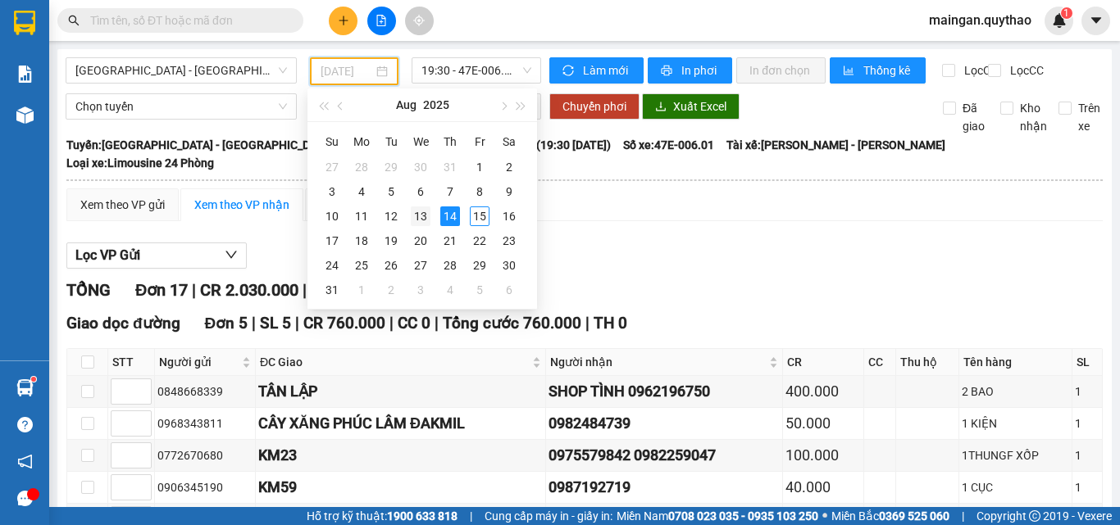
click at [429, 216] on div "13" at bounding box center [421, 217] width 20 height 20
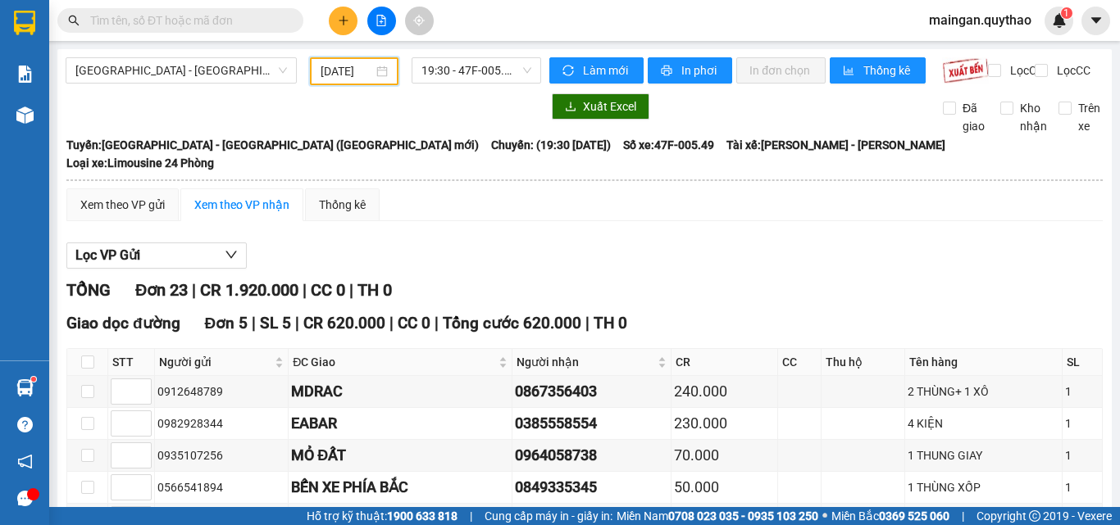
click at [328, 65] on input "[DATE]" at bounding box center [346, 71] width 52 height 18
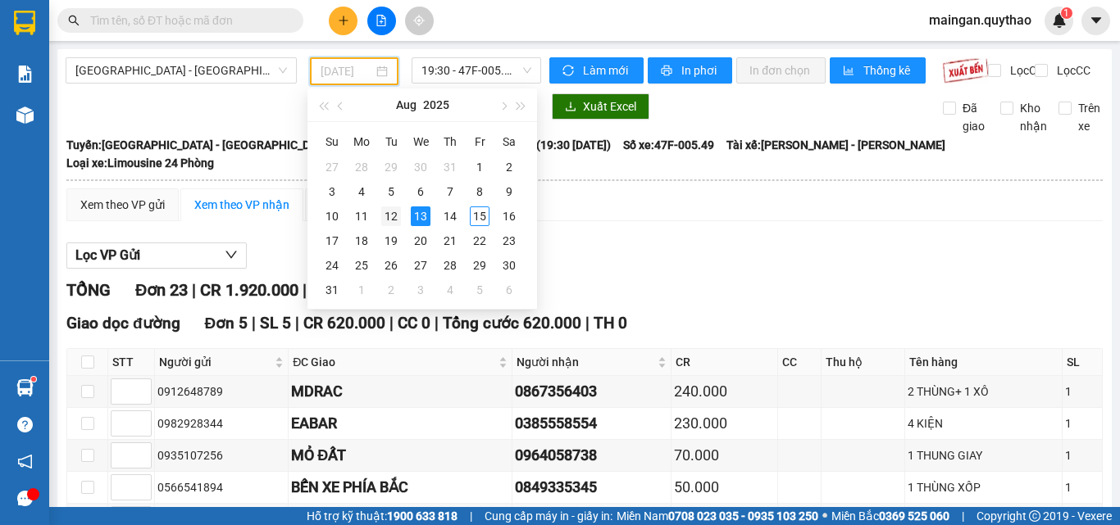
click at [399, 224] on div "12" at bounding box center [391, 217] width 20 height 20
type input "[DATE]"
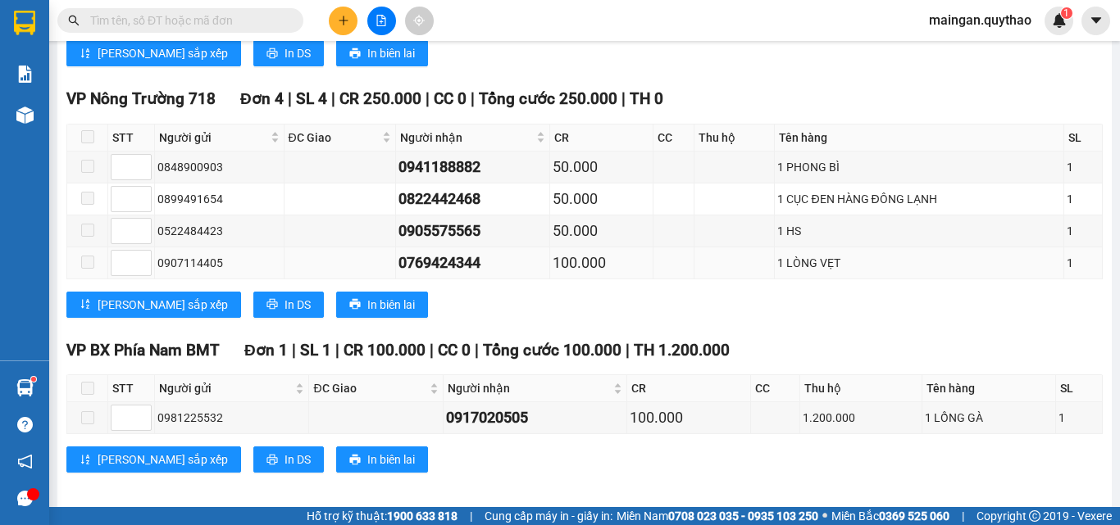
scroll to position [1301, 0]
